Goal: Find specific page/section: Find specific page/section

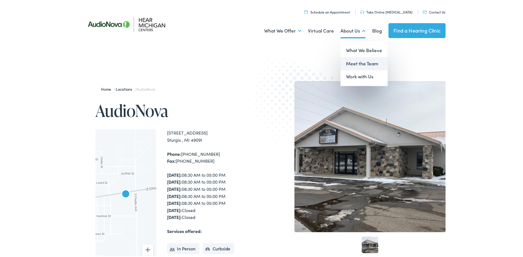
click at [354, 62] on link "Meet the Team" at bounding box center [363, 62] width 47 height 13
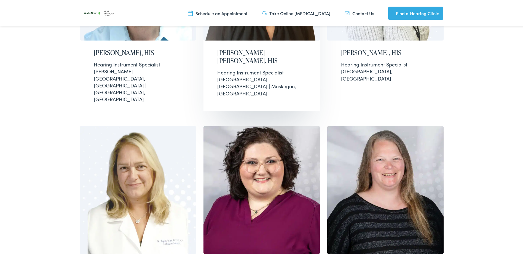
scroll to position [716, 0]
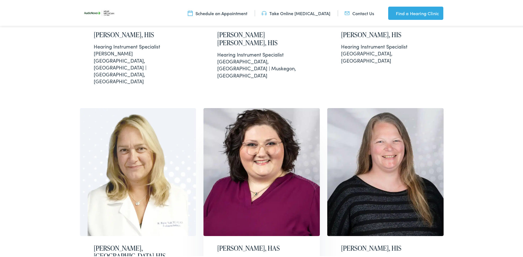
click at [227, 255] on div "Hearing Aid Specialist" at bounding box center [261, 258] width 89 height 7
